Goal: Navigation & Orientation: Find specific page/section

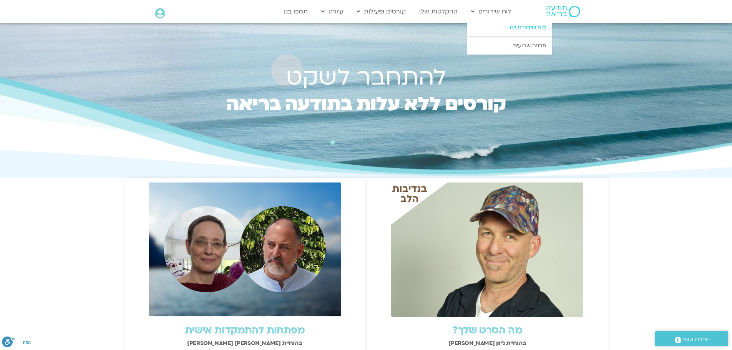
click at [510, 26] on link "לוח שידורים יומי" at bounding box center [509, 28] width 85 height 18
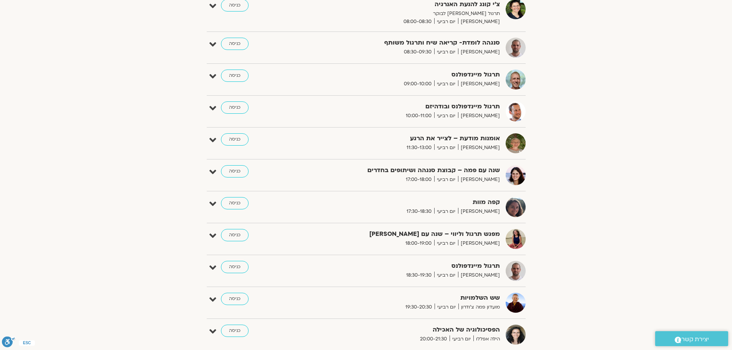
scroll to position [251, 0]
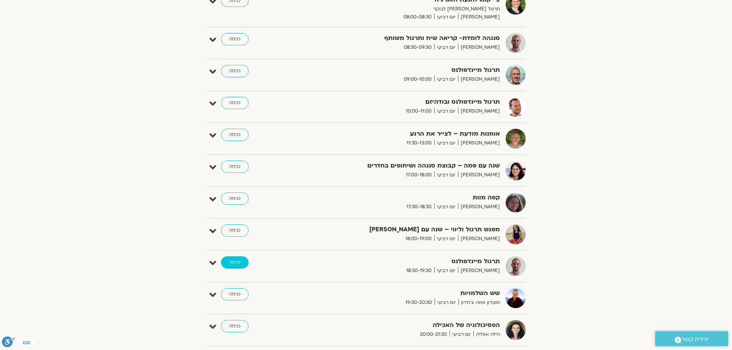
click at [236, 263] on link "כניסה" at bounding box center [235, 262] width 28 height 12
